Goal: Communication & Community: Share content

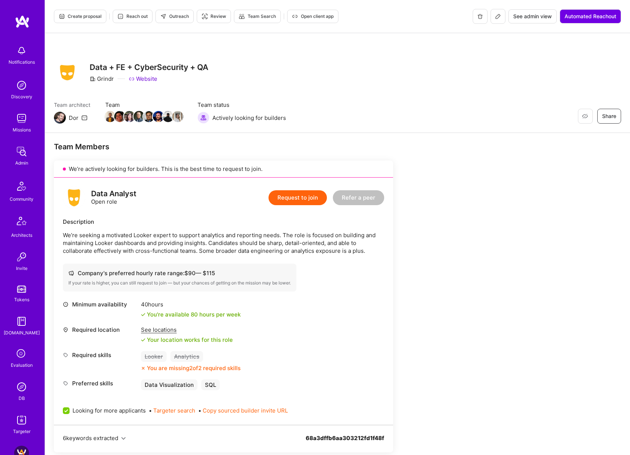
scroll to position [166, 0]
click at [178, 17] on span "Outreach" at bounding box center [174, 16] width 29 height 7
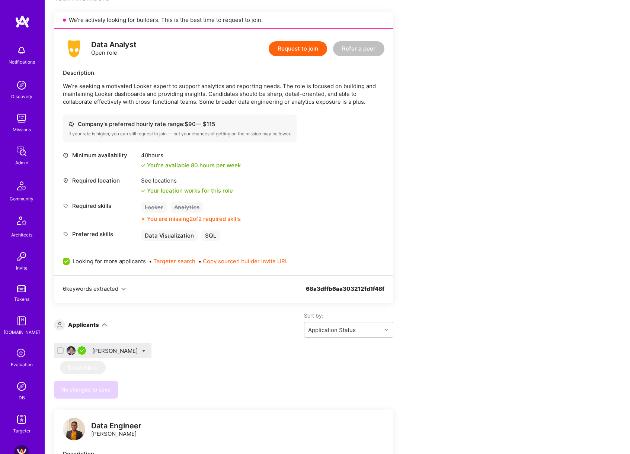
scroll to position [177, 0]
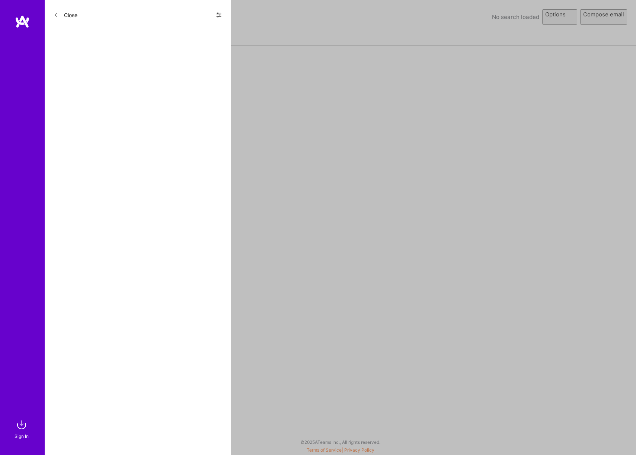
select select "rich-reachout"
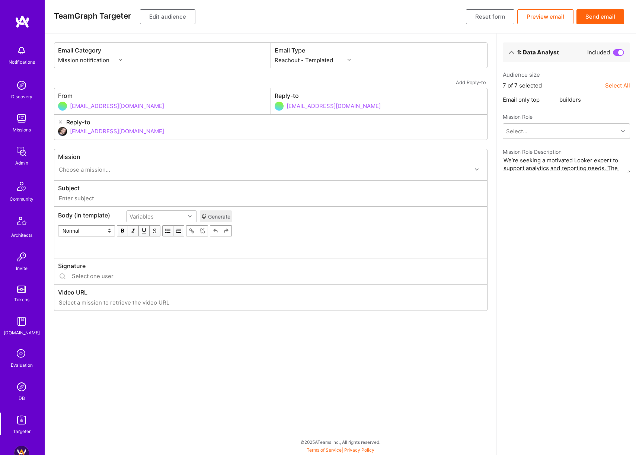
click at [171, 16] on button "Edit audience" at bounding box center [167, 16] width 55 height 15
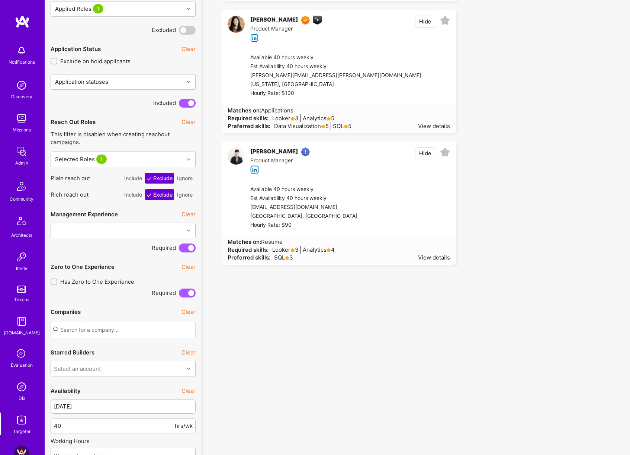
scroll to position [482, 0]
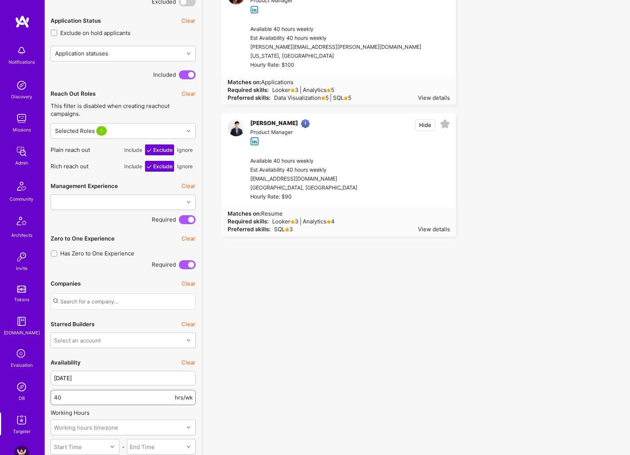
click at [102, 397] on input "40" at bounding box center [113, 397] width 119 height 19
click at [102, 398] on input "40" at bounding box center [113, 397] width 119 height 19
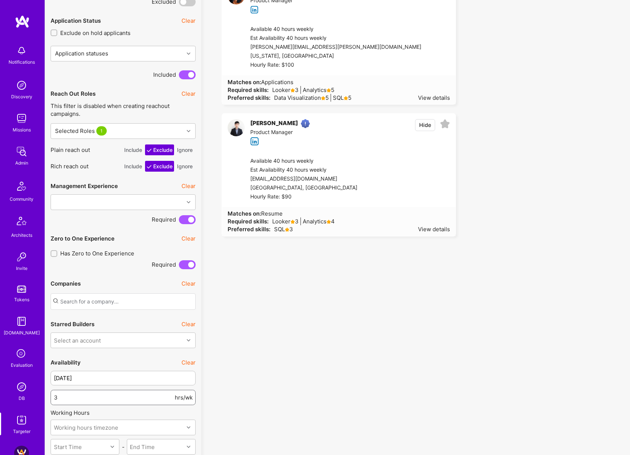
type input "30"
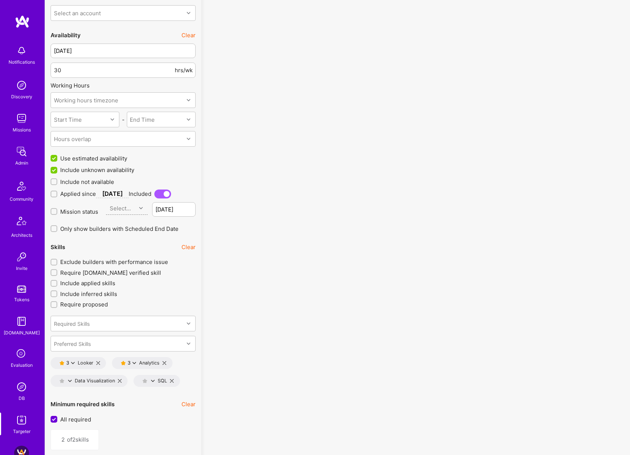
scroll to position [814, 0]
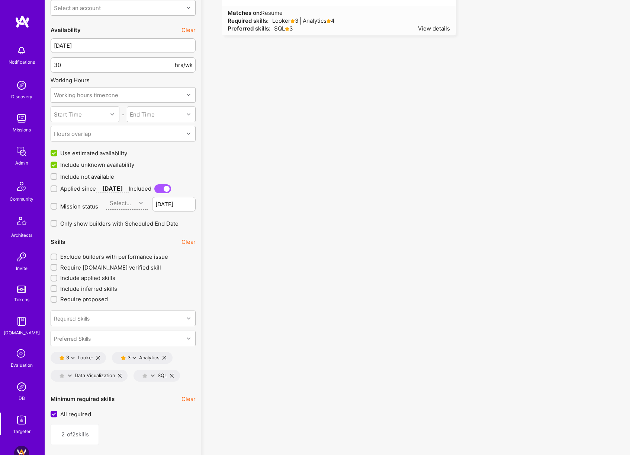
click at [189, 243] on button "Clear" at bounding box center [189, 242] width 14 height 8
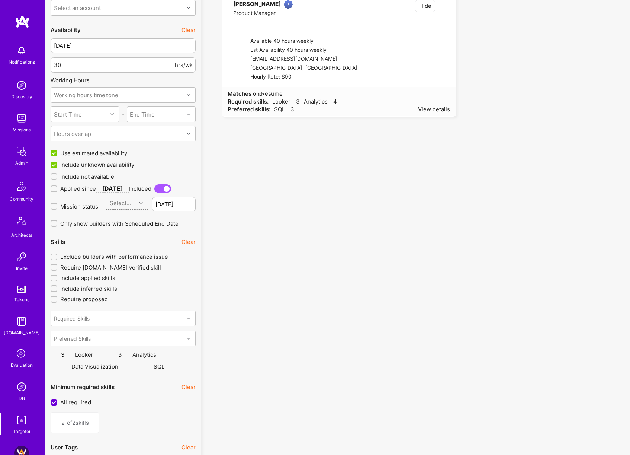
type input "0"
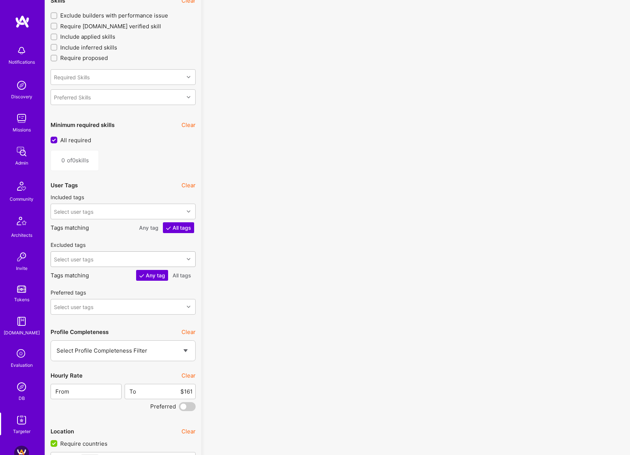
scroll to position [1080, 0]
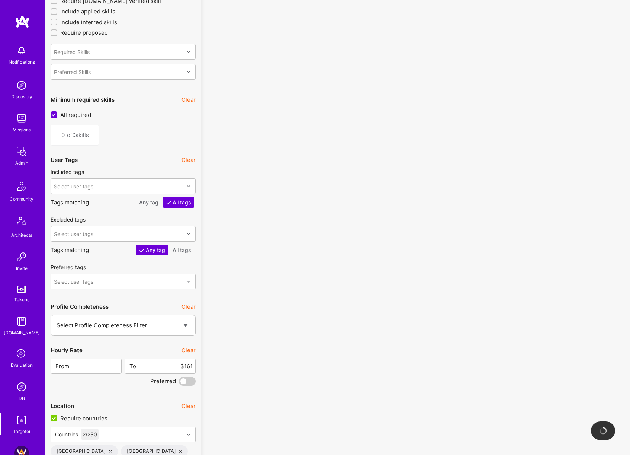
click at [191, 349] on button "Clear" at bounding box center [189, 350] width 14 height 8
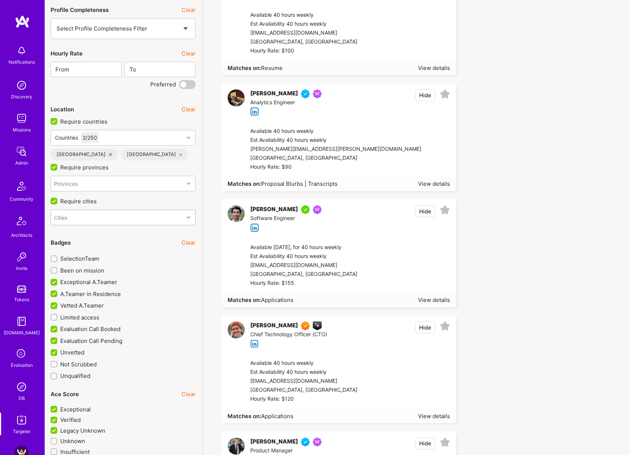
scroll to position [1382, 0]
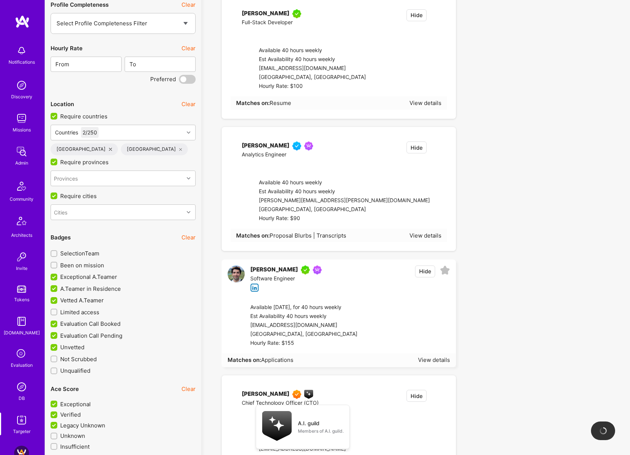
click at [74, 266] on span "Been on mission" at bounding box center [82, 265] width 44 height 8
click at [57, 266] on input "Been on mission" at bounding box center [54, 265] width 5 height 5
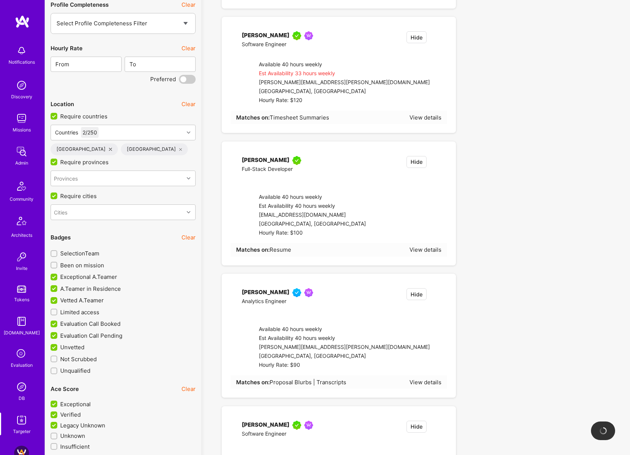
checkbox input "true"
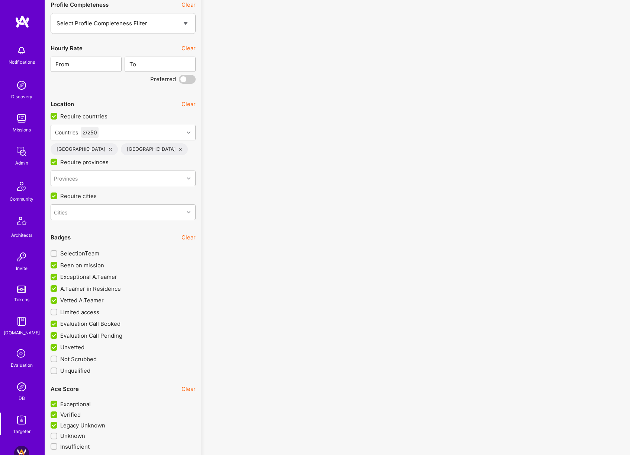
click at [78, 255] on span "SelectionTeam" at bounding box center [79, 253] width 39 height 8
click at [57, 255] on input "SelectionTeam" at bounding box center [54, 253] width 5 height 5
checkbox input "true"
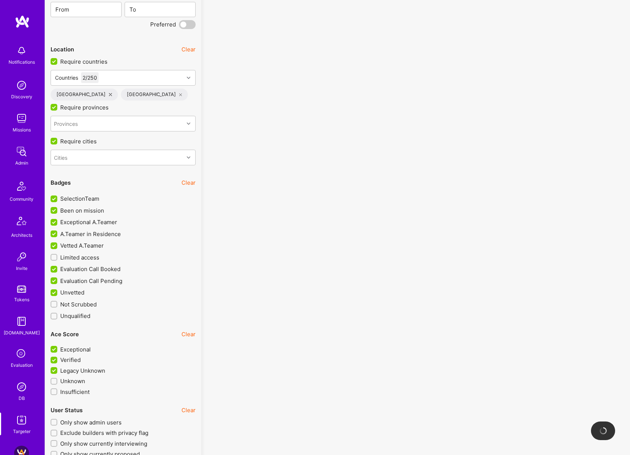
click at [91, 259] on span "Limited access" at bounding box center [79, 257] width 39 height 8
click at [57, 259] on input "Limited access" at bounding box center [54, 257] width 5 height 5
checkbox input "true"
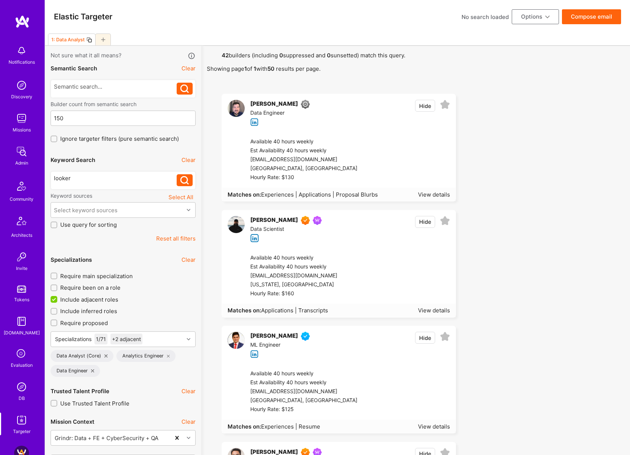
click at [192, 260] on button "Clear" at bounding box center [189, 260] width 14 height 8
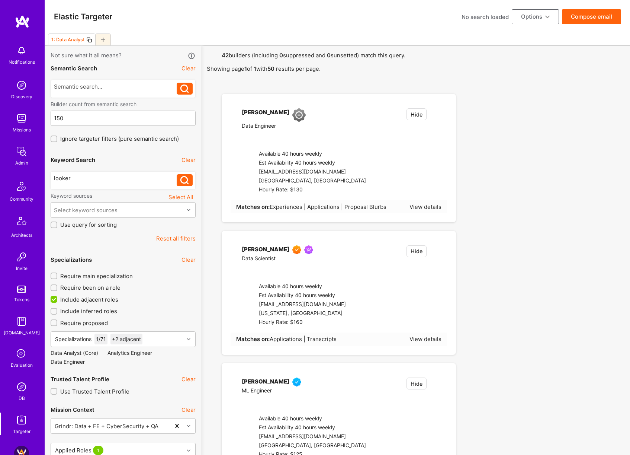
checkbox input "false"
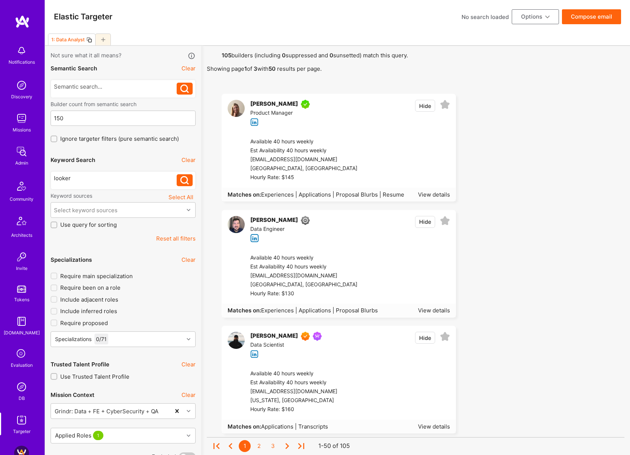
click at [592, 18] on button "Compose email" at bounding box center [591, 16] width 59 height 15
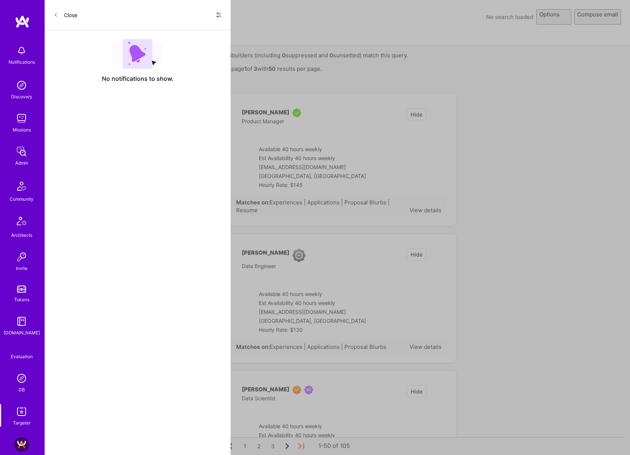
select select "rich-reachout"
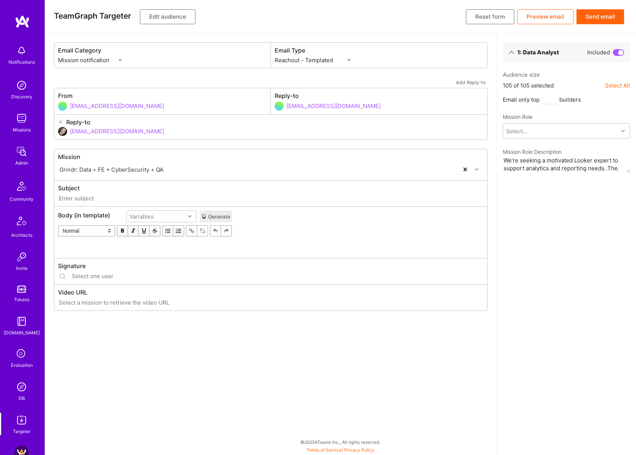
type input "[DOMAIN_NAME] // Grindr: Data + FE + CyberSecurity + QA"
type input "[EMAIL_ADDRESS][DOMAIN_NAME]"
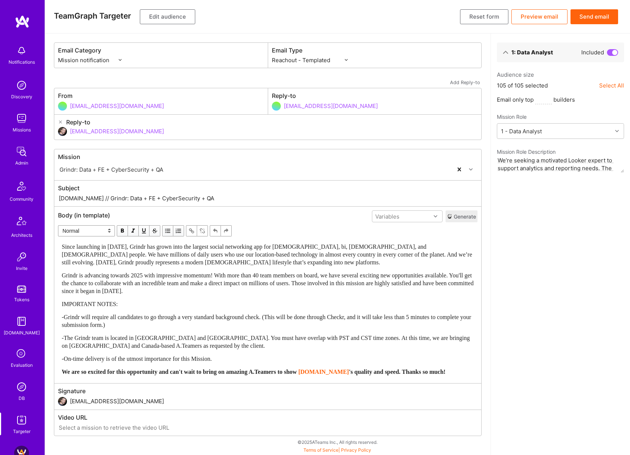
click at [189, 197] on input "[DOMAIN_NAME] // Grindr: Data + FE + CyberSecurity + QA" at bounding box center [268, 198] width 420 height 9
paste input "Looker Opportunity"
type input "[DOMAIN_NAME] // Looker Opportunity"
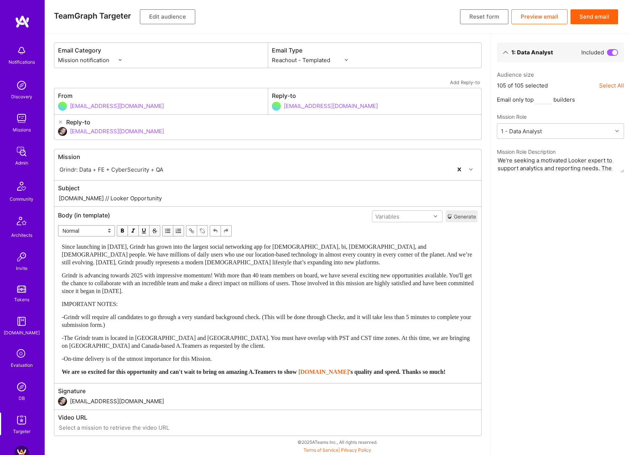
click at [323, 60] on select "Custom - Templated Custom - Plain Reachout - Templated Reachout - Templated (v2…" at bounding box center [310, 60] width 76 height 8
select select "rich-reachout-v2"
click at [272, 56] on select "Custom - Templated Custom - Plain Reachout - Templated Reachout - Templated (v2…" at bounding box center [310, 60] width 76 height 8
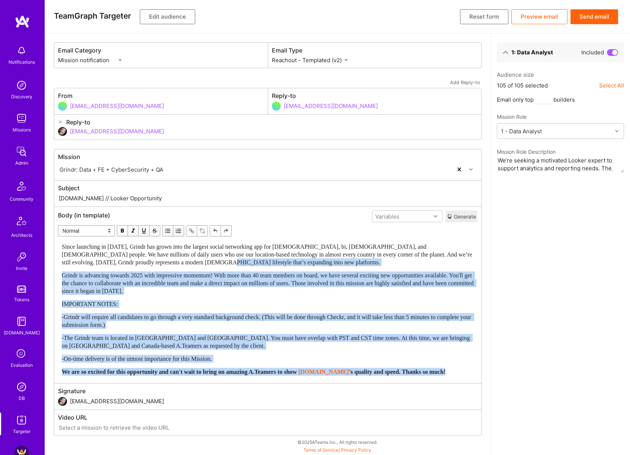
drag, startPoint x: 208, startPoint y: 263, endPoint x: 330, endPoint y: 400, distance: 183.7
click at [330, 400] on div "Mission Grindr: Data + FE + CyberSecurity + QA Subject [DOMAIN_NAME] // Looker …" at bounding box center [268, 292] width 428 height 287
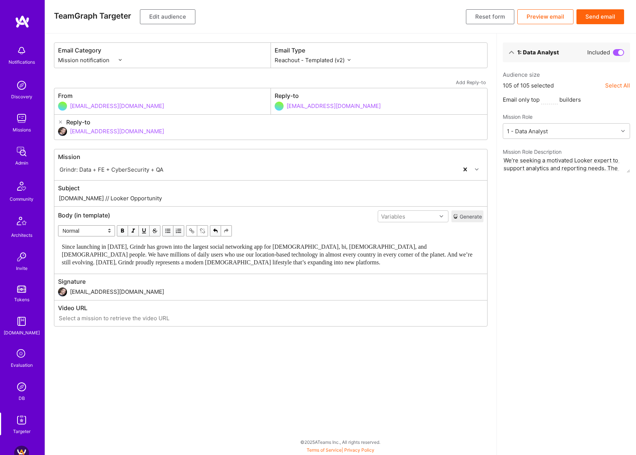
click at [330, 61] on select "Custom - Templated Custom - Plain Reachout - Templated Reachout - Templated (v2…" at bounding box center [313, 60] width 76 height 8
click at [556, 18] on button "Preview email" at bounding box center [545, 16] width 56 height 15
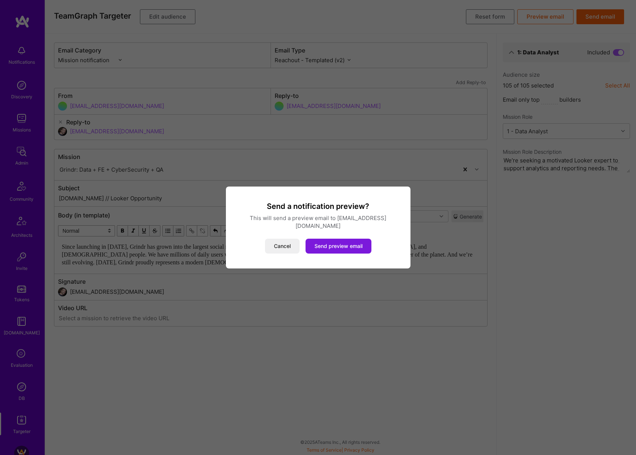
click at [362, 243] on button "Send preview email" at bounding box center [339, 246] width 66 height 15
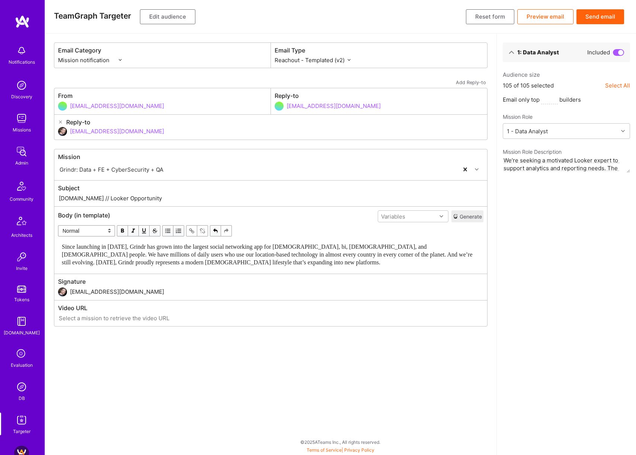
click at [185, 199] on input "[DOMAIN_NAME] // Looker Opportunity" at bounding box center [270, 198] width 425 height 9
click at [214, 263] on div "Since launching in [DATE], Grindr has grown into the largest social networking …" at bounding box center [271, 254] width 418 height 23
click at [537, 20] on button "Preview email" at bounding box center [545, 16] width 56 height 15
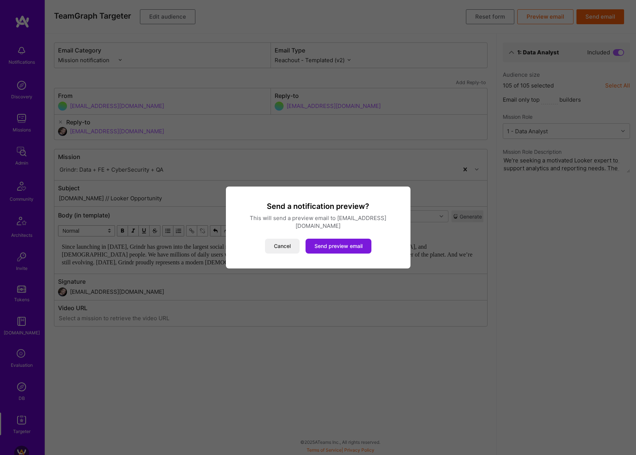
click at [342, 242] on button "Send preview email" at bounding box center [339, 246] width 66 height 15
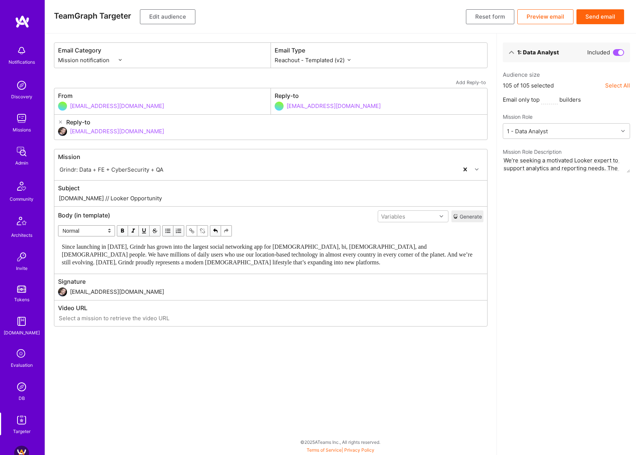
click at [214, 261] on div "Since launching in [DATE], Grindr has grown into the largest social networking …" at bounding box center [271, 254] width 418 height 23
click at [169, 194] on input "[DOMAIN_NAME] // Looker Opportunity" at bounding box center [270, 198] width 425 height 9
type input "[DOMAIN_NAME] // Looker Opportunity"
click at [606, 15] on button "Send email" at bounding box center [601, 16] width 48 height 15
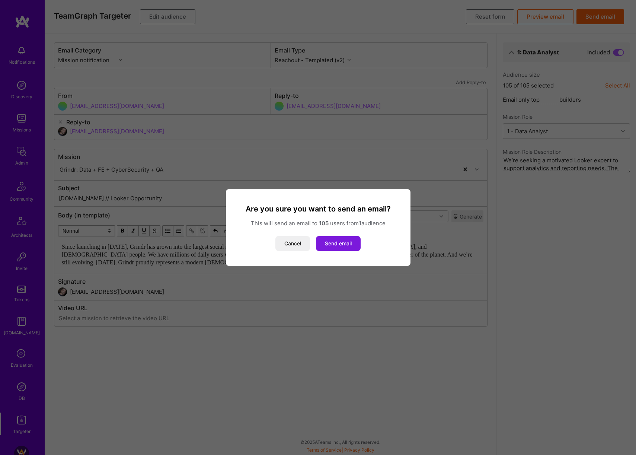
click at [346, 247] on button "Send email" at bounding box center [338, 243] width 45 height 15
